Goal: Information Seeking & Learning: Learn about a topic

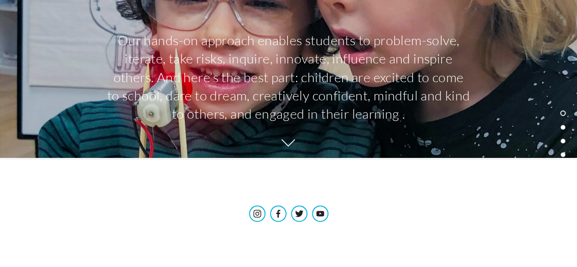
scroll to position [161, 0]
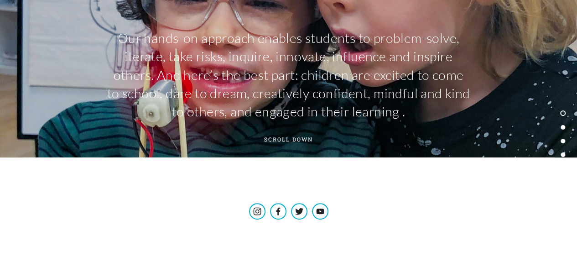
click at [293, 136] on span "SCROLL DOWN" at bounding box center [289, 139] width 68 height 13
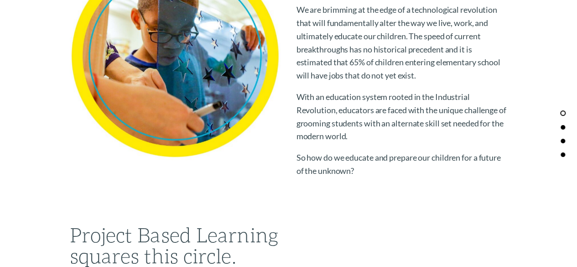
scroll to position [487, 0]
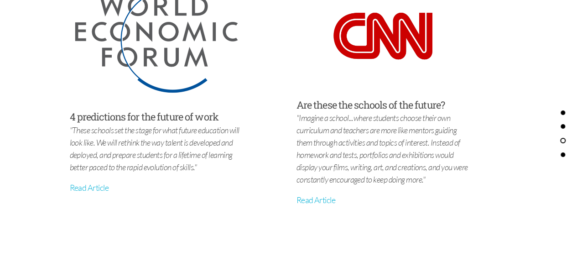
scroll to position [2980, 0]
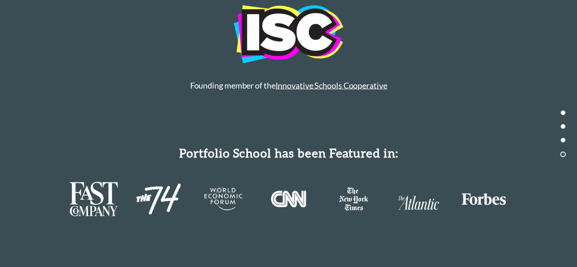
scroll to position [4262, 0]
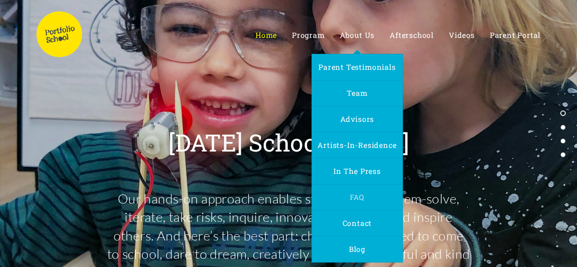
click at [360, 196] on span "FAQ" at bounding box center [357, 197] width 15 height 10
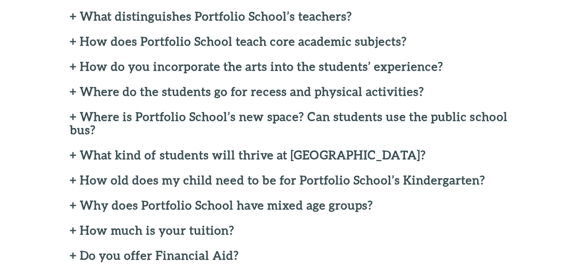
scroll to position [304, 0]
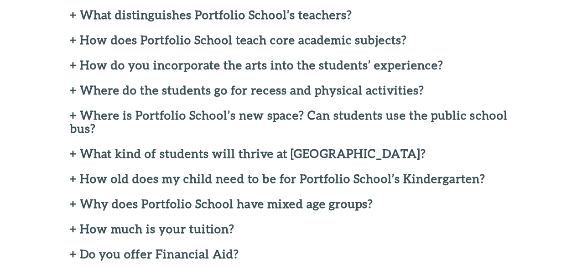
click at [74, 88] on h2 "+ Where do the students go for recess and physical activities?" at bounding box center [289, 90] width 438 height 13
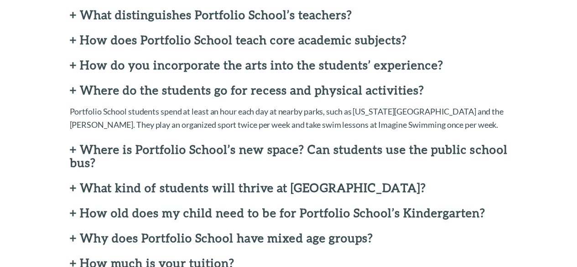
click at [73, 88] on h2 "+ Where do the students go for recess and physical activities?" at bounding box center [289, 90] width 438 height 13
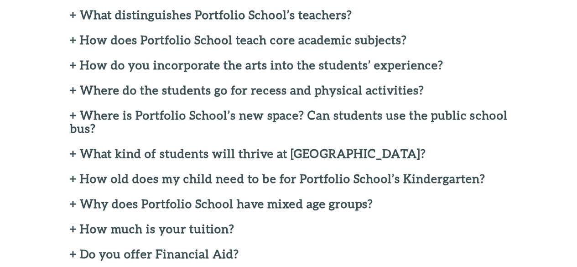
click at [73, 68] on h2 "+ How do you incorporate the arts into the students’ experience?" at bounding box center [289, 64] width 438 height 13
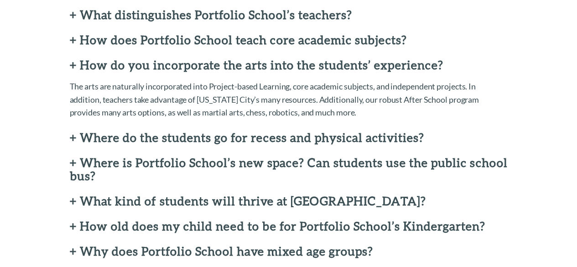
click at [73, 68] on h2 "+ How do you incorporate the arts into the students’ experience?" at bounding box center [289, 64] width 438 height 13
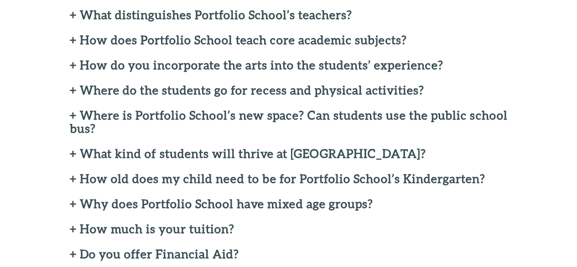
click at [75, 37] on h2 "+ How does Portfolio School teach core academic subjects?" at bounding box center [289, 39] width 438 height 13
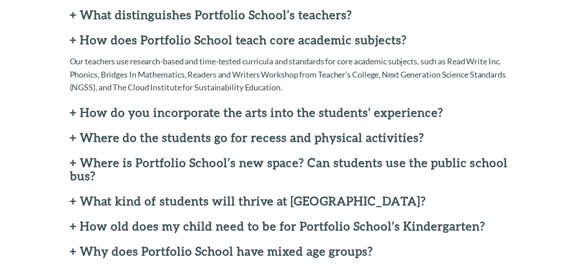
click at [76, 38] on h2 "+ How does Portfolio School teach core academic subjects?" at bounding box center [289, 39] width 438 height 13
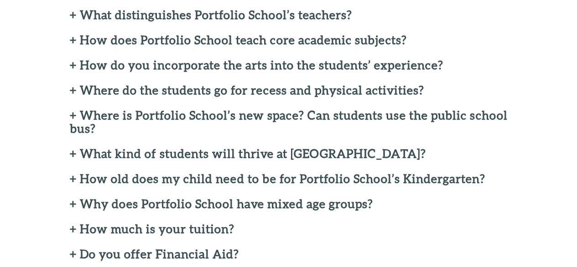
click at [70, 115] on h2 "+ Where is Portfolio School’s new space? Can students use the public school bus?" at bounding box center [289, 122] width 438 height 26
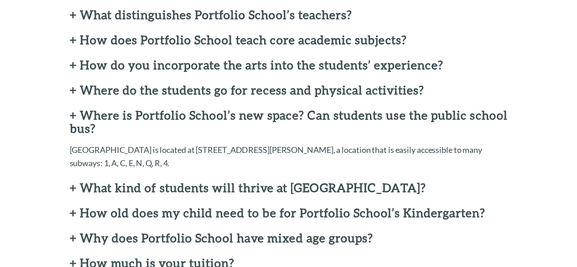
click at [79, 116] on h2 "+ Where is Portfolio School’s new space? Can students use the public school bus?" at bounding box center [289, 122] width 438 height 26
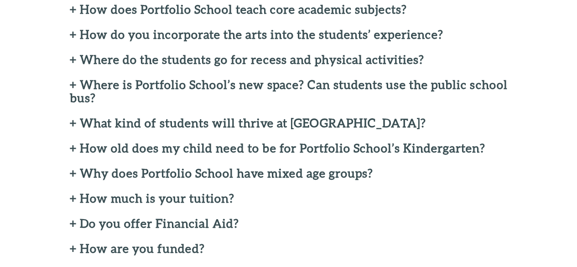
scroll to position [347, 0]
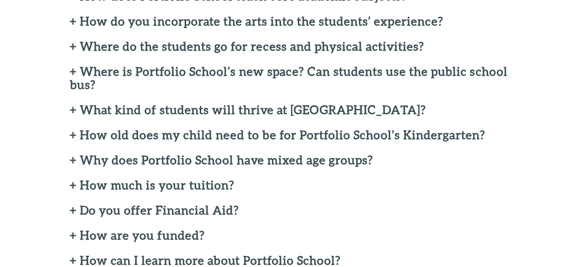
click at [77, 115] on h2 "+ What kind of students will thrive at Portfolio School?" at bounding box center [289, 109] width 438 height 13
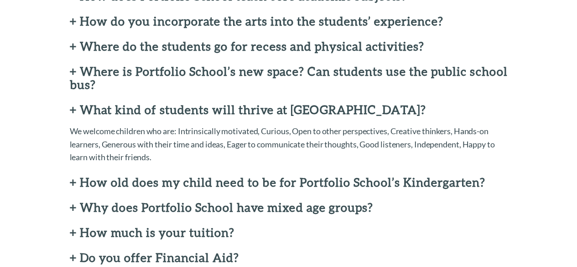
click at [77, 115] on h2 "+ What kind of students will thrive at Portfolio School?" at bounding box center [289, 109] width 438 height 13
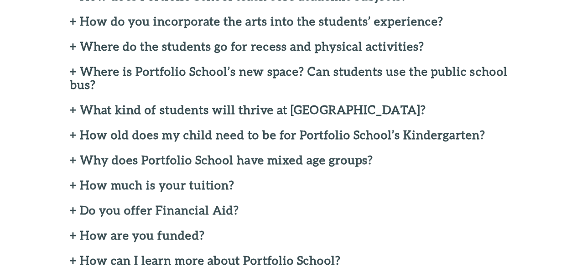
click at [75, 138] on h2 "+ How old does my child need to be for Portfolio School’s Kindergarten?" at bounding box center [289, 134] width 438 height 13
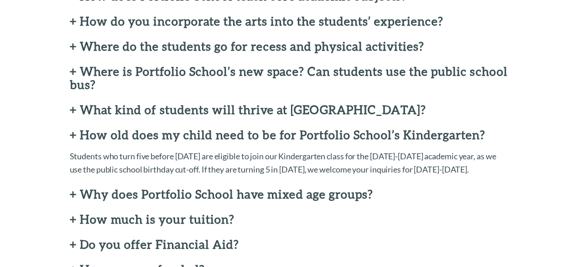
click at [75, 138] on h2 "+ How old does my child need to be for Portfolio School’s Kindergarten?" at bounding box center [289, 134] width 438 height 13
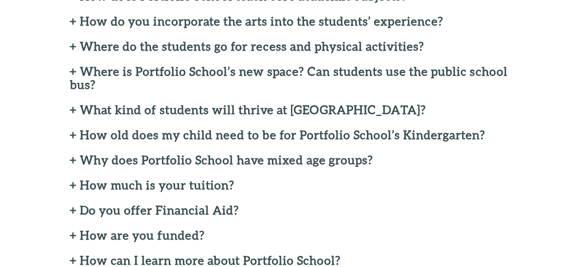
click at [74, 162] on h2 "+ Why does Portfolio School have mixed age groups?" at bounding box center [289, 159] width 438 height 13
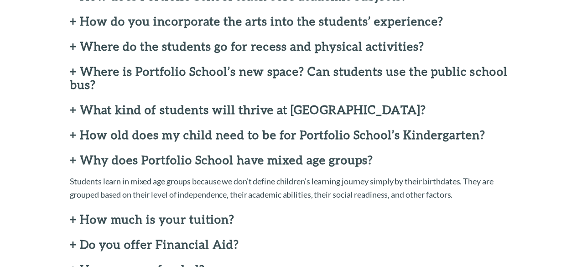
click at [74, 162] on h2 "+ Why does Portfolio School have mixed age groups?" at bounding box center [289, 159] width 438 height 13
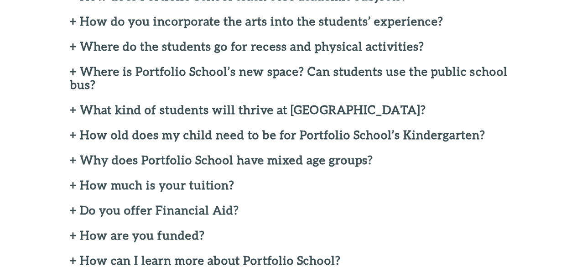
click at [75, 185] on h2 "+ How much is your tuition?" at bounding box center [289, 184] width 438 height 13
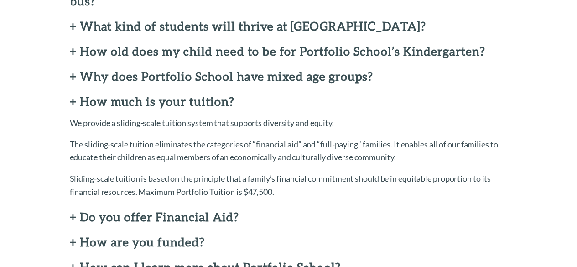
scroll to position [431, 0]
click at [74, 102] on h2 "+ How much is your tuition?" at bounding box center [289, 100] width 438 height 13
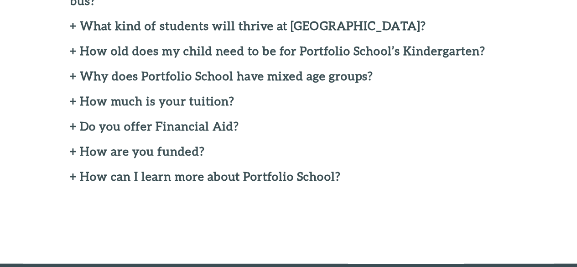
click at [73, 126] on h2 "+ Do you offer Financial Aid?" at bounding box center [289, 126] width 438 height 13
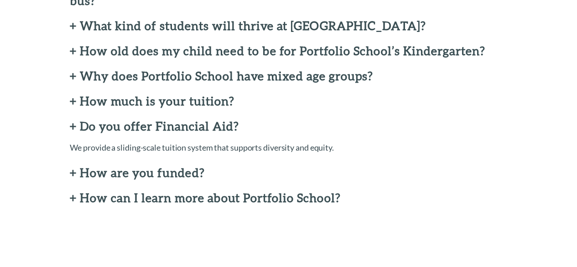
click at [75, 126] on h2 "+ Do you offer Financial Aid?" at bounding box center [289, 126] width 438 height 13
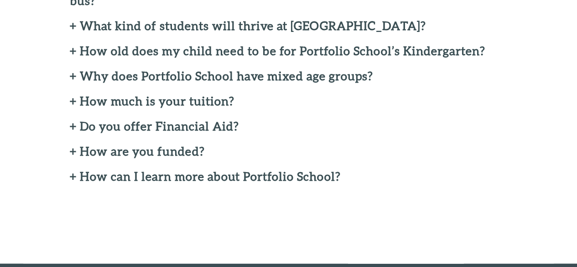
click at [73, 157] on h2 "+ How are you funded?" at bounding box center [289, 151] width 438 height 13
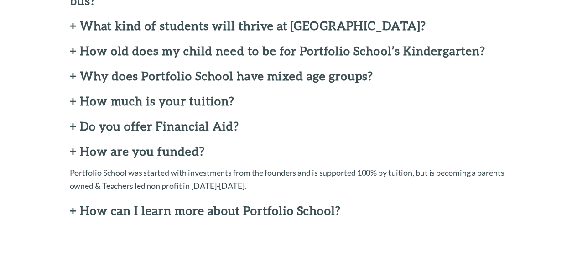
click at [75, 147] on h2 "+ How are you funded?" at bounding box center [289, 151] width 438 height 13
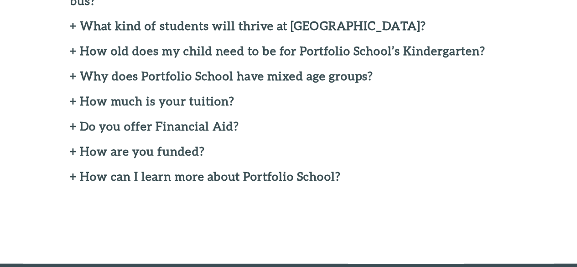
click at [72, 178] on h2 "+ How can I learn more about Portfolio School?" at bounding box center [289, 176] width 438 height 13
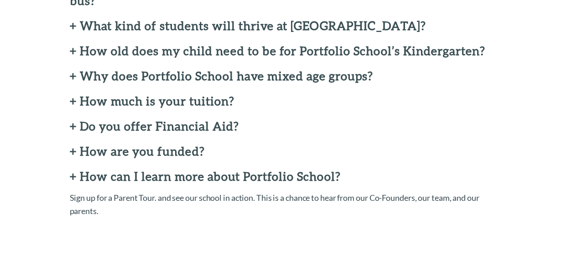
click at [72, 178] on h2 "+ How can I learn more about Portfolio School?" at bounding box center [289, 176] width 438 height 13
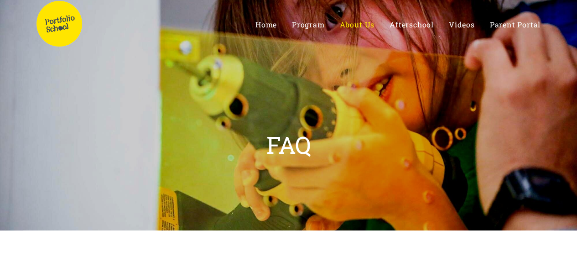
scroll to position [0, 0]
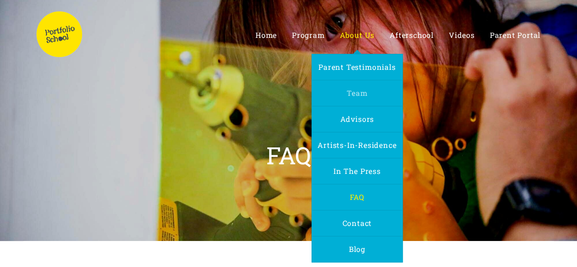
click at [357, 92] on span "Team" at bounding box center [357, 93] width 21 height 10
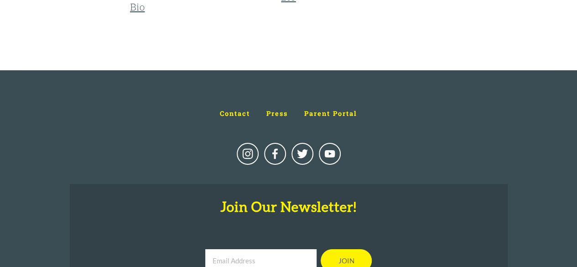
scroll to position [1510, 0]
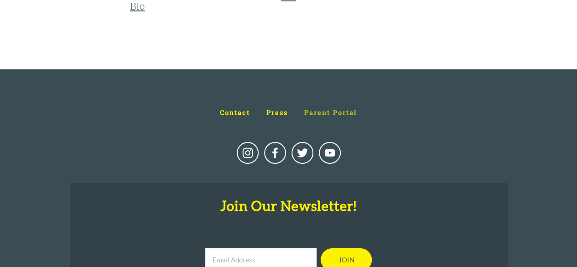
click at [317, 111] on span "Parent Portal" at bounding box center [330, 112] width 53 height 9
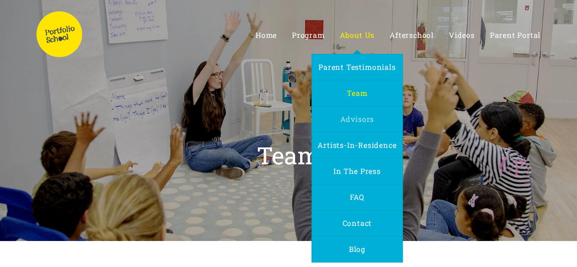
click at [365, 121] on span "Advisors" at bounding box center [357, 119] width 34 height 10
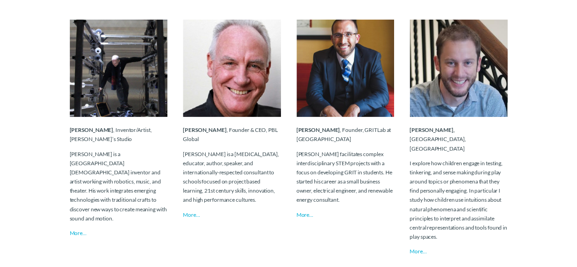
scroll to position [955, 0]
